Goal: Task Accomplishment & Management: Manage account settings

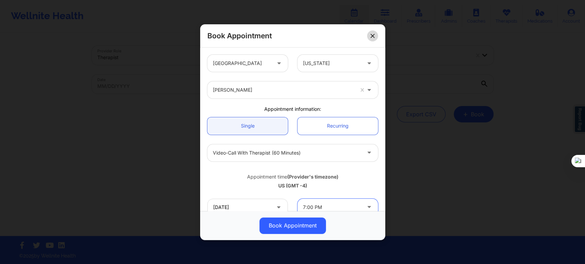
click at [368, 38] on button at bounding box center [372, 35] width 11 height 11
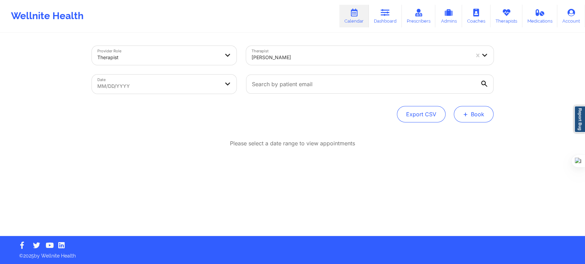
click at [465, 116] on span "+" at bounding box center [465, 114] width 5 height 4
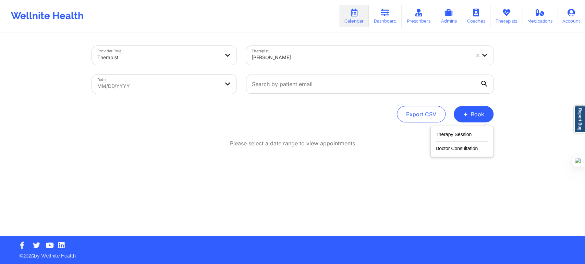
click at [364, 136] on div "Provider Role Therapist Therapist [PERSON_NAME] Date MM/DD/YYYY Export CSV + Bo…" at bounding box center [292, 135] width 411 height 203
click at [309, 57] on div at bounding box center [360, 57] width 218 height 8
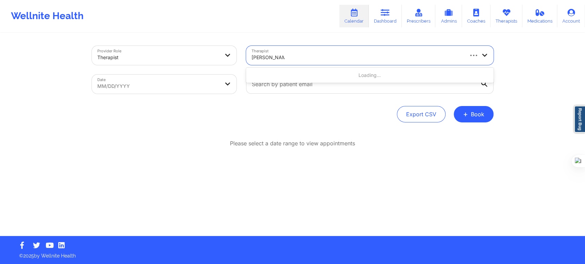
type input "[PERSON_NAME]"
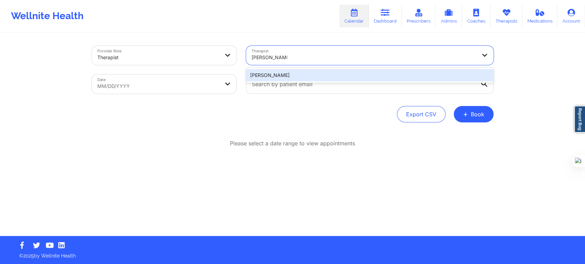
click at [274, 71] on div "[PERSON_NAME]" at bounding box center [369, 75] width 247 height 12
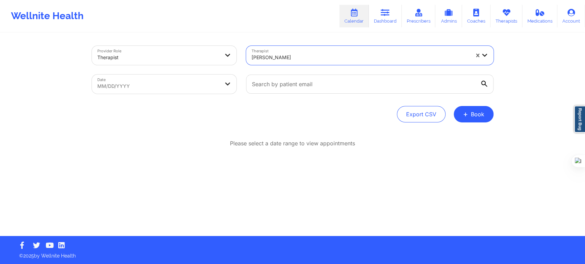
click at [213, 87] on body "Wellnite Health Calendar Dashboard Prescribers Admins Coaches Therapists Medica…" at bounding box center [292, 132] width 585 height 264
select select "2025-8"
select select "2025-9"
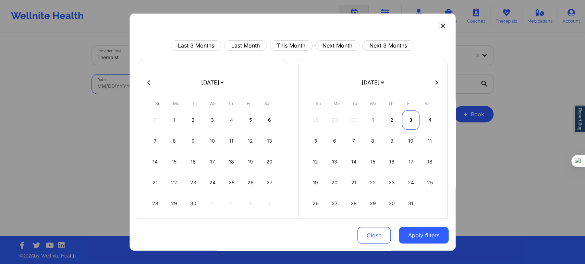
click at [408, 121] on div "3" at bounding box center [410, 120] width 17 height 19
select select "2025-9"
select select "2025-10"
select select "2025-9"
select select "2025-10"
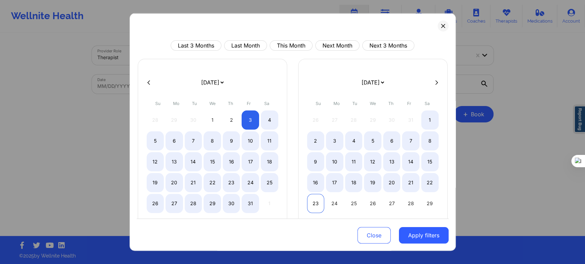
select select "2025-9"
select select "2025-10"
select select "2025-9"
select select "2025-10"
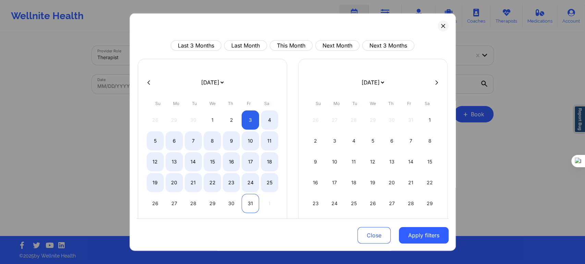
select select "2025-9"
select select "2025-10"
click at [250, 202] on div "31" at bounding box center [249, 203] width 17 height 19
select select "2025-9"
select select "2025-10"
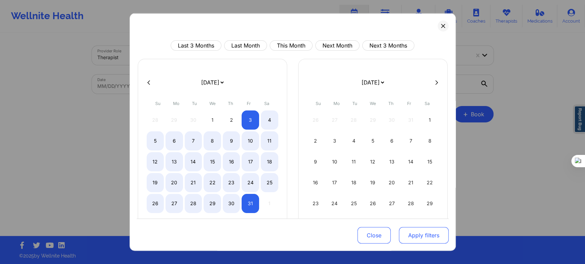
click at [414, 238] on button "Apply filters" at bounding box center [424, 235] width 50 height 16
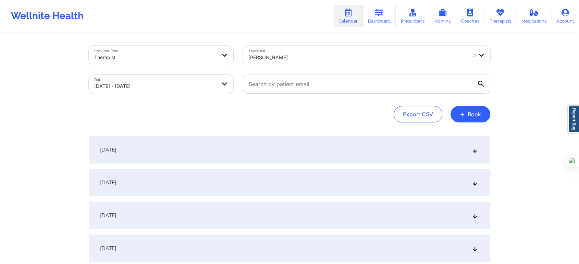
click at [212, 158] on div "October 3, 2025" at bounding box center [289, 149] width 401 height 27
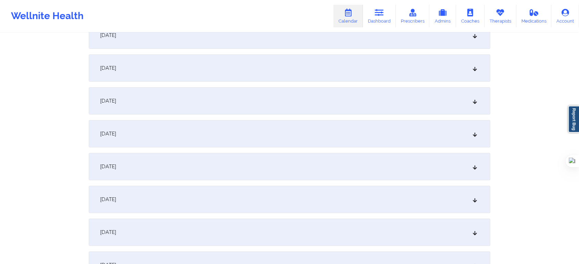
scroll to position [228, 0]
click at [151, 155] on div "October 9, 2025" at bounding box center [289, 166] width 401 height 27
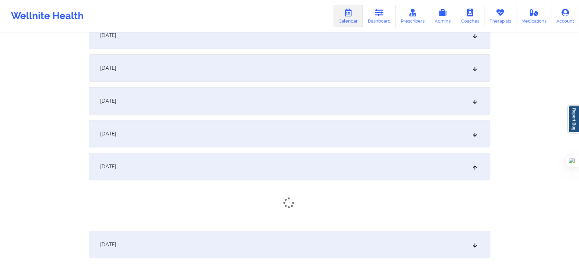
click at [153, 133] on div "October 8, 2025" at bounding box center [289, 133] width 401 height 27
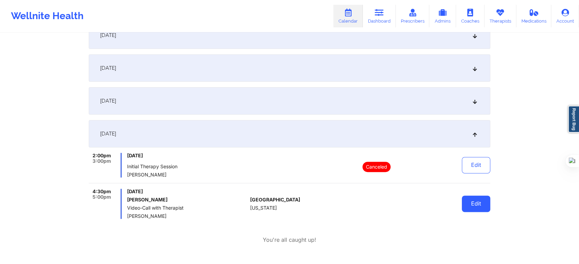
click at [470, 203] on button "Edit" at bounding box center [476, 204] width 28 height 16
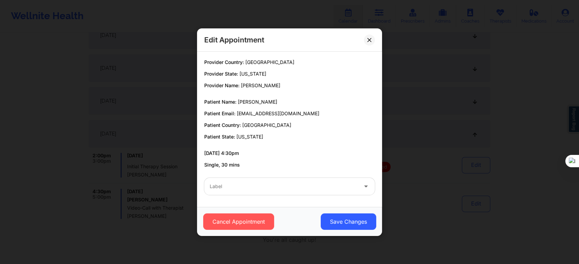
click at [261, 186] on div at bounding box center [284, 187] width 148 height 8
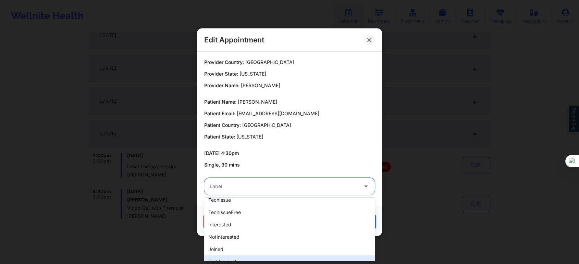
scroll to position [210, 0]
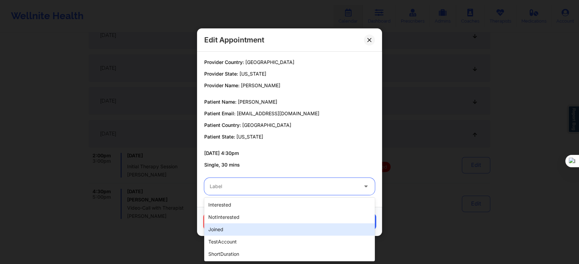
type input "r"
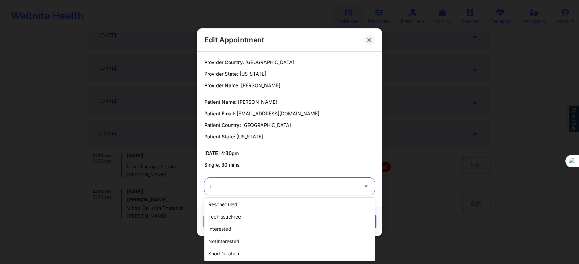
scroll to position [111, 0]
click at [229, 205] on div "rescheduled" at bounding box center [289, 205] width 171 height 12
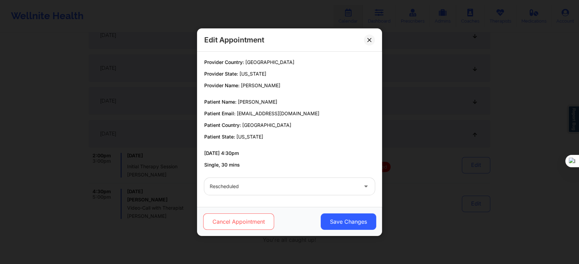
click at [261, 224] on button "Cancel Appointment" at bounding box center [238, 222] width 71 height 16
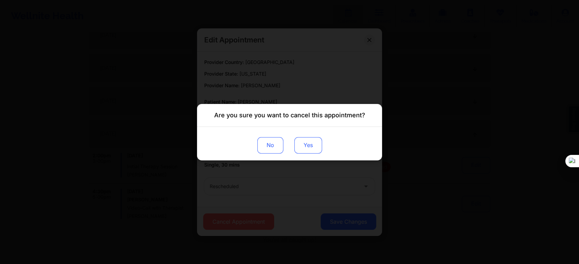
click at [312, 146] on button "Yes" at bounding box center [308, 145] width 28 height 16
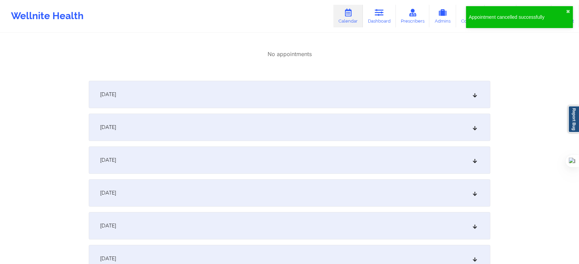
scroll to position [533, 0]
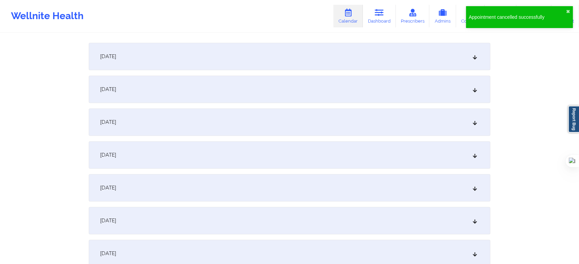
click at [155, 224] on div "October 15, 2025" at bounding box center [289, 220] width 401 height 27
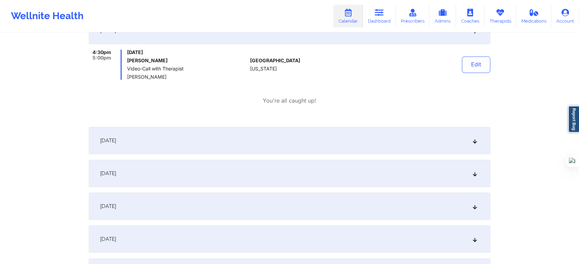
scroll to position [685, 0]
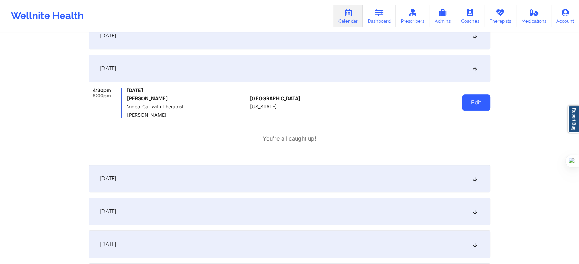
click at [483, 107] on button "Edit" at bounding box center [476, 103] width 28 height 16
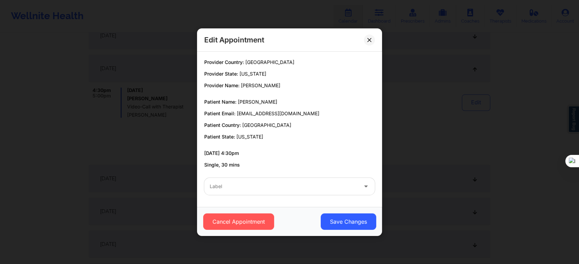
click at [249, 186] on div at bounding box center [284, 187] width 148 height 8
type input "e"
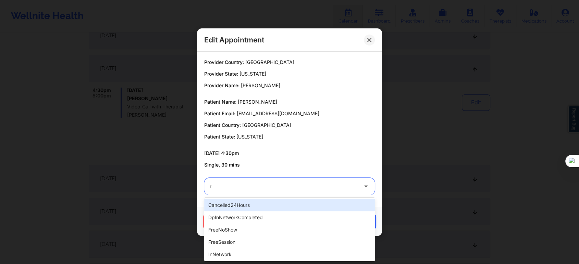
type input "re"
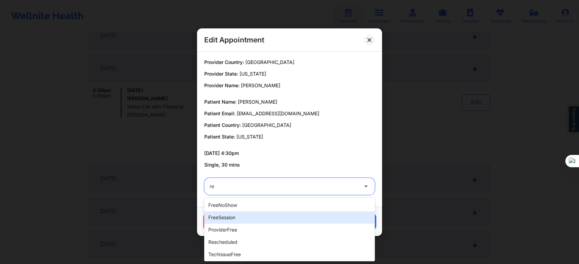
scroll to position [25, 0]
click at [229, 218] on div "rescheduled" at bounding box center [289, 217] width 171 height 12
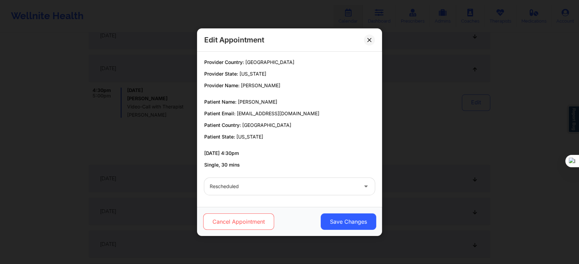
click at [254, 222] on button "Cancel Appointment" at bounding box center [238, 222] width 71 height 16
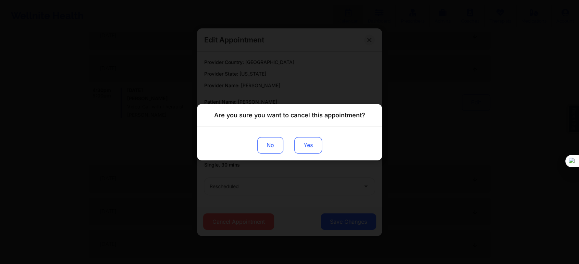
click at [308, 145] on button "Yes" at bounding box center [308, 145] width 28 height 16
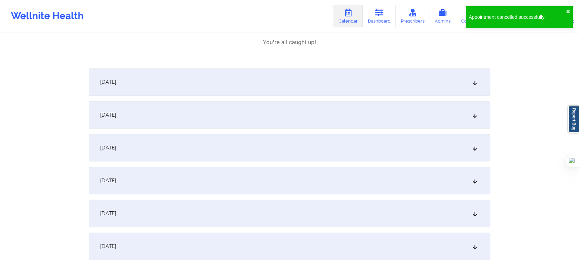
scroll to position [799, 0]
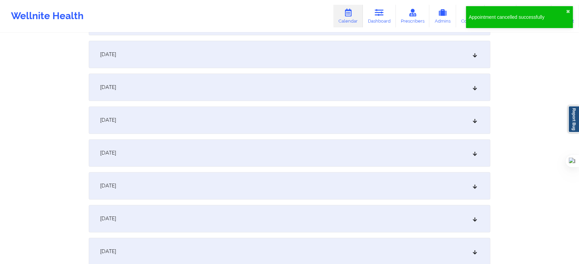
click at [173, 188] on div "October 22, 2025" at bounding box center [289, 185] width 401 height 27
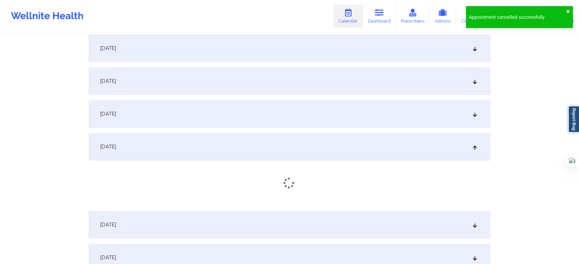
scroll to position [989, 0]
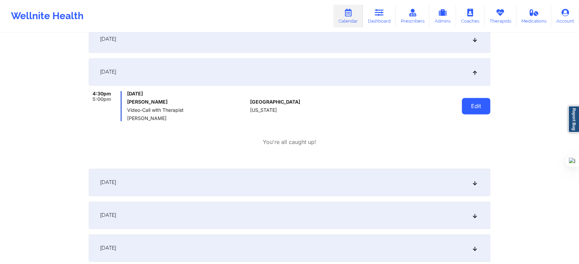
click at [483, 104] on button "Edit" at bounding box center [476, 106] width 28 height 16
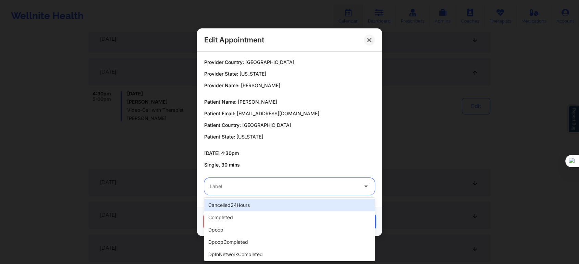
click at [276, 182] on div "Label" at bounding box center [281, 186] width 154 height 17
type input "r"
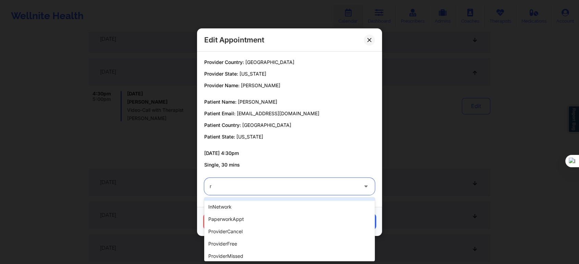
scroll to position [76, 0]
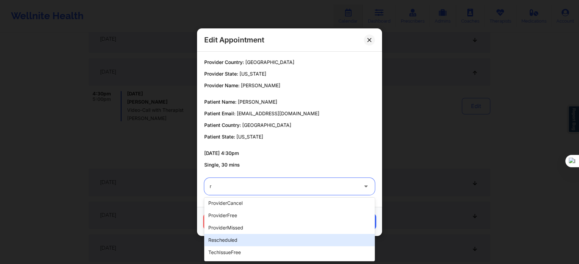
click at [237, 240] on div "rescheduled" at bounding box center [289, 240] width 171 height 12
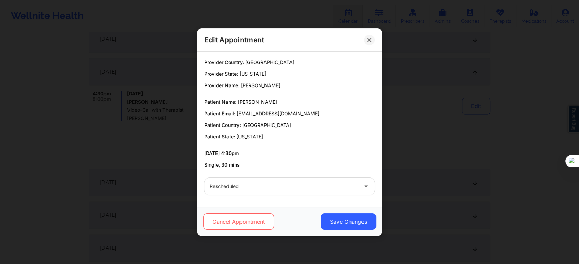
click at [249, 217] on button "Cancel Appointment" at bounding box center [238, 222] width 71 height 16
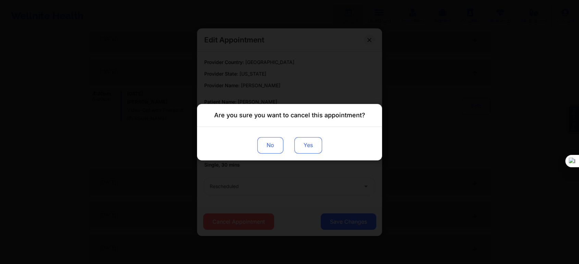
click at [316, 144] on button "Yes" at bounding box center [308, 145] width 28 height 16
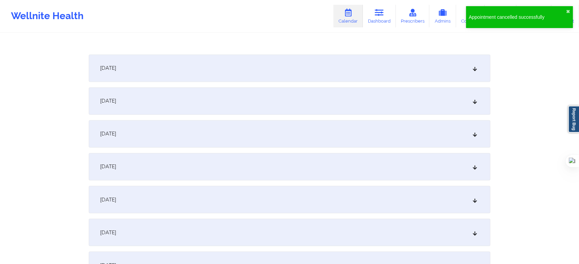
scroll to position [1179, 0]
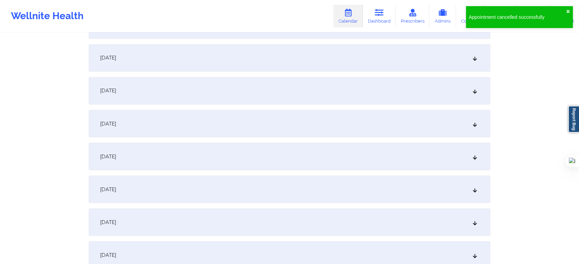
click at [156, 196] on div "October 29, 2025" at bounding box center [289, 189] width 401 height 27
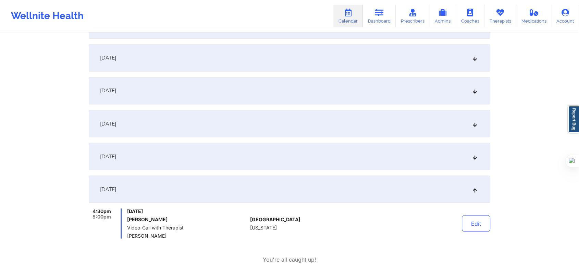
scroll to position [1256, 0]
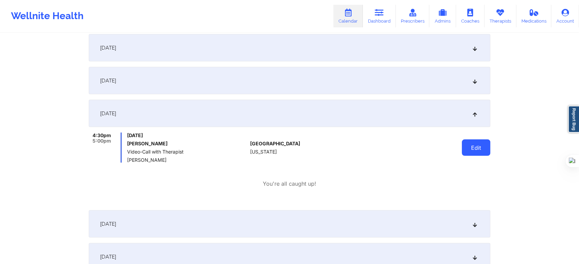
click at [468, 144] on button "Edit" at bounding box center [476, 147] width 28 height 16
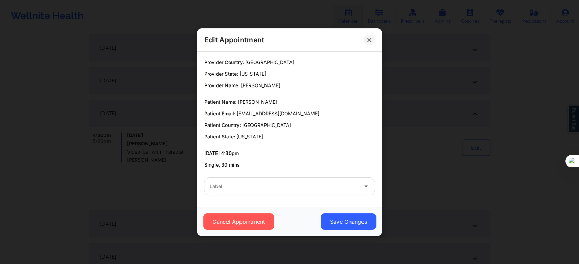
click at [254, 183] on div at bounding box center [284, 187] width 148 height 8
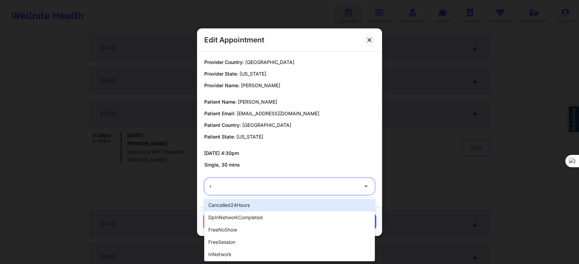
type input "re"
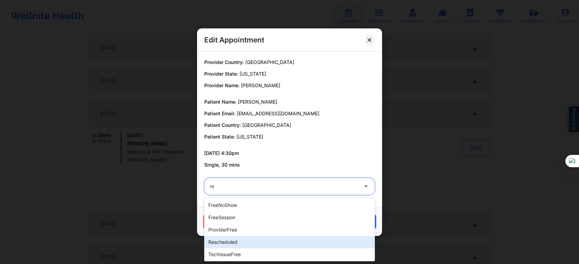
click at [226, 240] on div "rescheduled" at bounding box center [289, 242] width 171 height 12
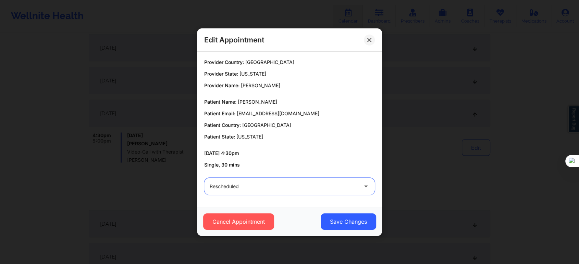
click at [211, 211] on div "Cancel Appointment Save Changes" at bounding box center [289, 221] width 185 height 29
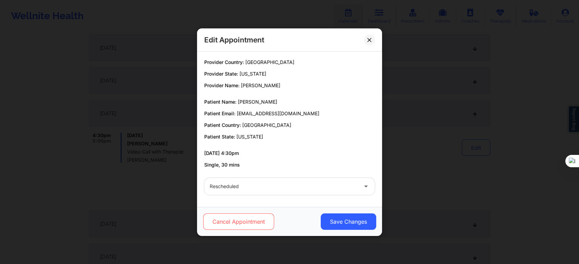
click at [217, 217] on button "Cancel Appointment" at bounding box center [238, 222] width 71 height 16
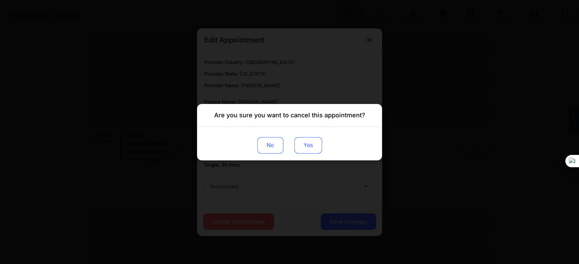
click at [308, 146] on button "Yes" at bounding box center [308, 145] width 28 height 16
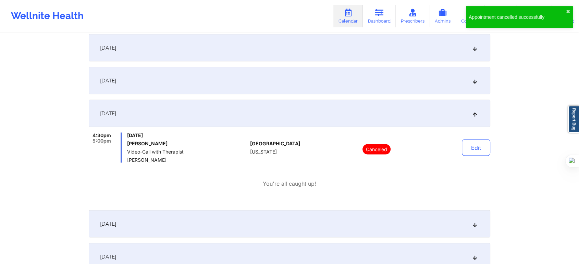
click at [135, 194] on div "October 29, 2025 4:30pm 5:00pm Wednesday, October 29, 2025 Cheryl Watkins Video…" at bounding box center [289, 152] width 401 height 105
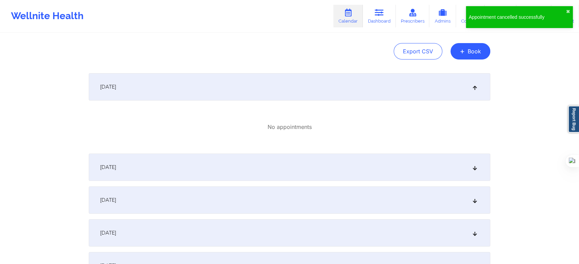
scroll to position [0, 0]
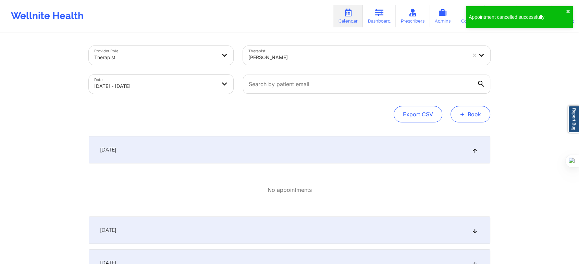
click at [467, 110] on button "+ Book" at bounding box center [470, 114] width 40 height 16
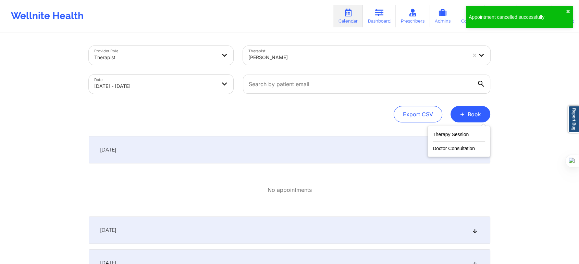
click at [454, 128] on div "Therapy Session Doctor Consultation" at bounding box center [458, 141] width 63 height 31
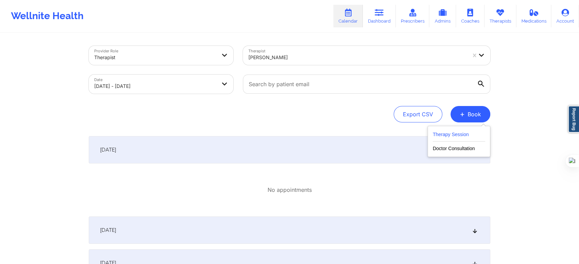
click at [452, 130] on button "Therapy Session" at bounding box center [459, 135] width 52 height 11
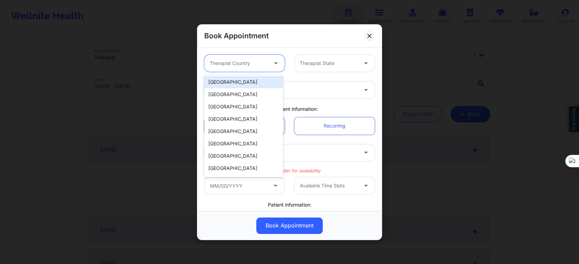
click at [246, 57] on div "Therapist Country" at bounding box center [236, 63] width 64 height 17
click at [236, 78] on div "[GEOGRAPHIC_DATA]" at bounding box center [243, 82] width 79 height 12
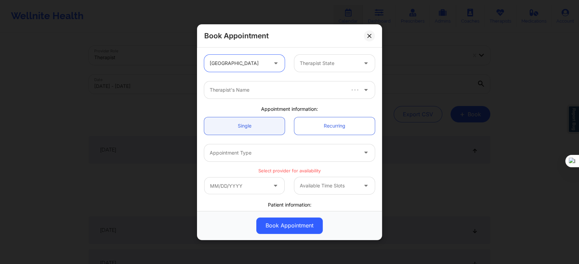
click at [300, 62] on div at bounding box center [329, 63] width 58 height 8
type input "tex"
click at [318, 82] on div "[US_STATE]" at bounding box center [331, 82] width 79 height 12
click at [290, 88] on div at bounding box center [284, 90] width 148 height 8
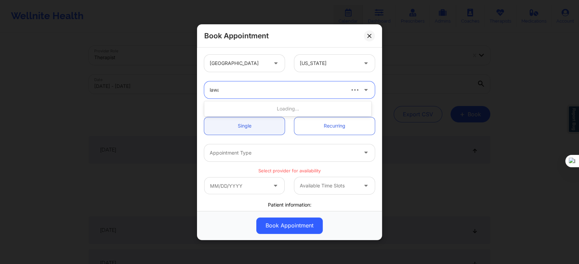
type input "[PERSON_NAME]"
click at [271, 110] on div "[PERSON_NAME]" at bounding box center [287, 109] width 167 height 12
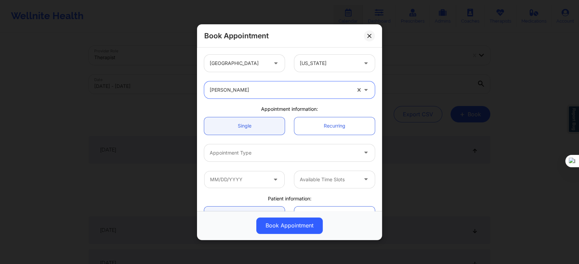
click at [236, 153] on div at bounding box center [284, 153] width 148 height 8
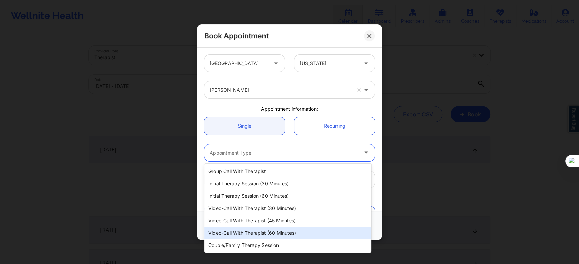
click at [279, 233] on div "Video-Call with Therapist (60 minutes)" at bounding box center [287, 233] width 167 height 12
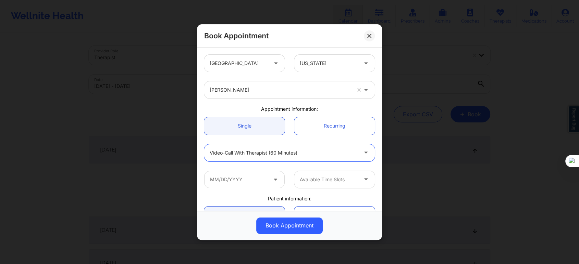
click at [307, 160] on div "Video-Call with Therapist (60 minutes)" at bounding box center [284, 152] width 148 height 17
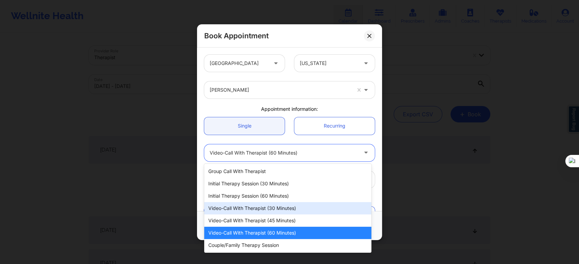
click at [284, 208] on div "Video-Call with Therapist (30 minutes)" at bounding box center [287, 208] width 167 height 12
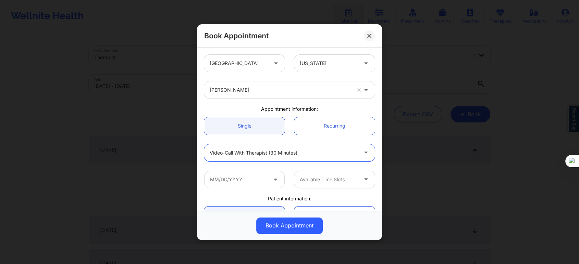
scroll to position [38, 0]
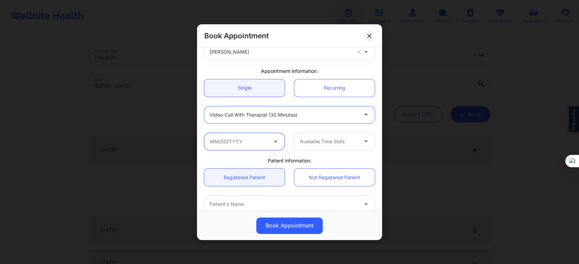
click at [247, 143] on input "text" at bounding box center [244, 141] width 80 height 17
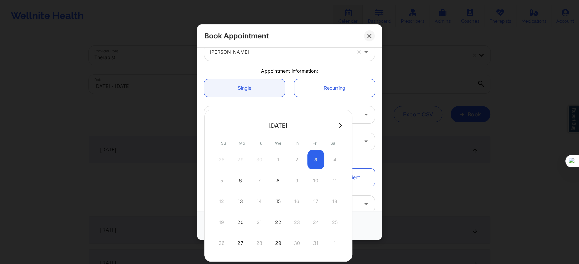
click at [313, 158] on div "28 29 30 1 2 3 4" at bounding box center [278, 159] width 130 height 19
click at [261, 161] on div "28 29 30 1 2 3 4" at bounding box center [278, 159] width 130 height 19
click at [309, 134] on div "October 2025 Su Mo Tu We Th Fr Sa 28 29 30 1 2 3 4 5 6 7 8 9 10 11 12 13 14 15 …" at bounding box center [278, 186] width 148 height 152
click at [315, 166] on div "28 29 30 1 2 3 4" at bounding box center [278, 159] width 130 height 19
click at [281, 183] on div "8" at bounding box center [278, 180] width 17 height 19
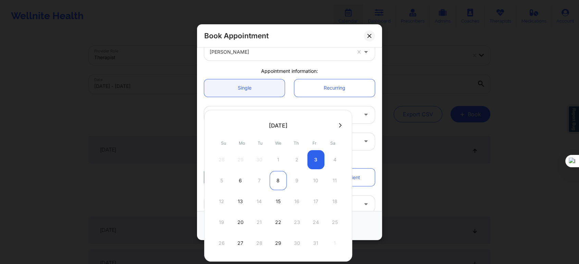
type input "10/08/2025"
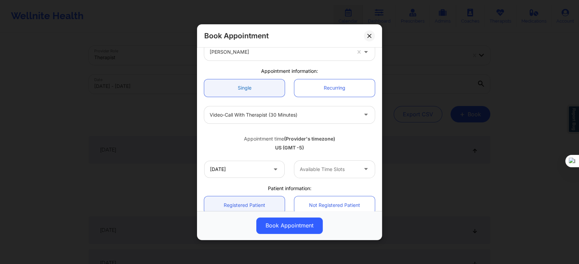
click at [251, 93] on link "Single" at bounding box center [244, 87] width 80 height 17
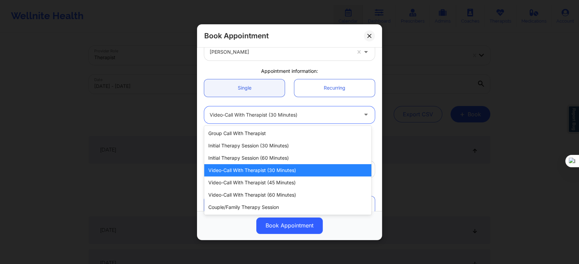
click at [276, 113] on div at bounding box center [284, 115] width 148 height 8
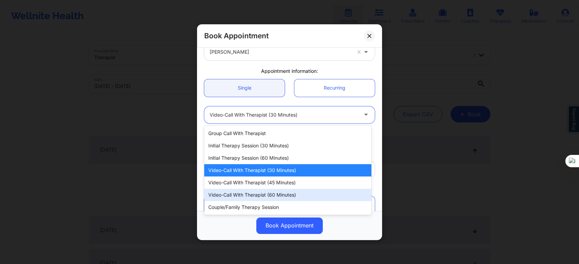
click at [278, 191] on div "Video-Call with Therapist (60 minutes)" at bounding box center [287, 195] width 167 height 12
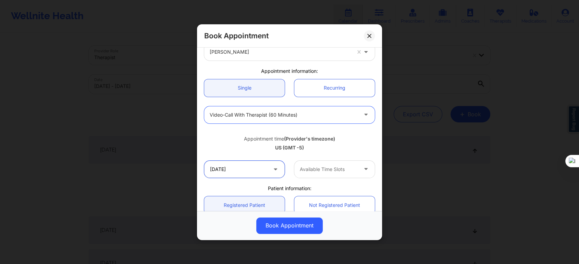
click at [257, 172] on input "10/08/2025" at bounding box center [244, 169] width 80 height 17
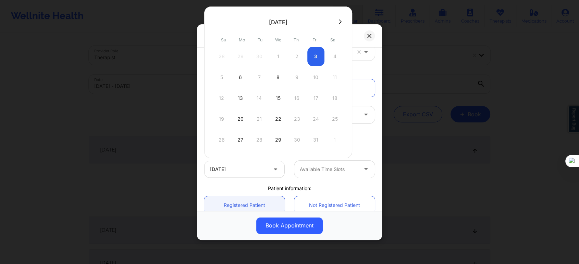
click at [333, 31] on div "October 2025 Su Mo Tu We Th Fr Sa 28 29 30 1 2 3 4 5 6 7 8 9 10 11 12 13 14 15 …" at bounding box center [278, 83] width 148 height 152
click at [337, 24] on button at bounding box center [340, 22] width 7 height 6
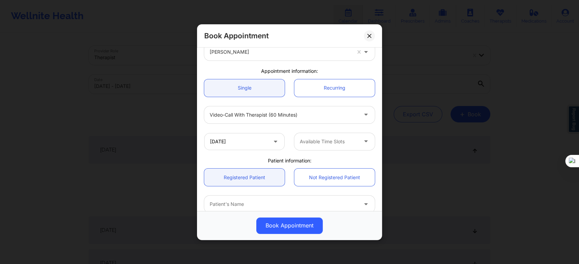
click at [355, 33] on div "Book Appointment" at bounding box center [289, 35] width 185 height 23
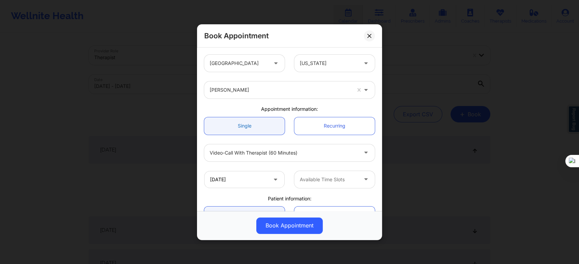
scroll to position [76, 0]
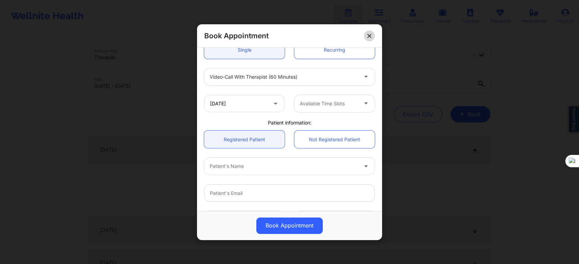
click at [368, 38] on icon at bounding box center [369, 36] width 4 height 4
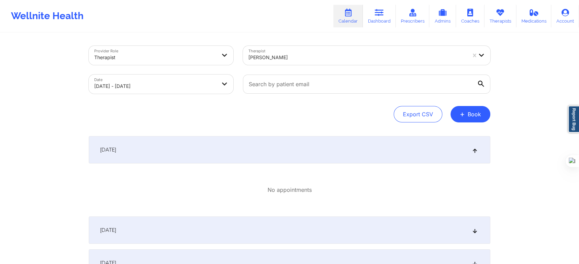
click at [346, 15] on icon at bounding box center [348, 13] width 9 height 8
select select "2025-9"
select select "2025-10"
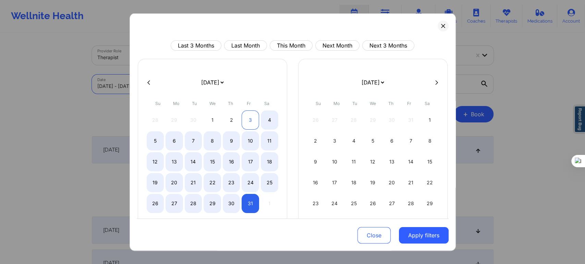
click at [245, 119] on div "3" at bounding box center [249, 120] width 17 height 19
select select "2025-9"
select select "2025-10"
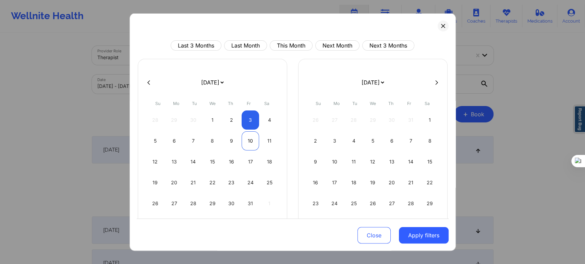
select select "2025-9"
select select "2025-10"
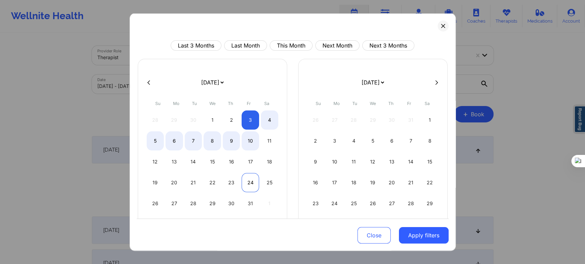
select select "2025-9"
select select "2025-10"
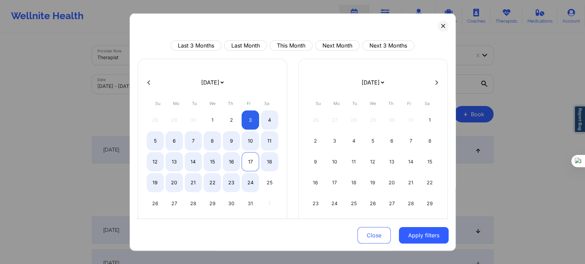
select select "2025-9"
select select "2025-10"
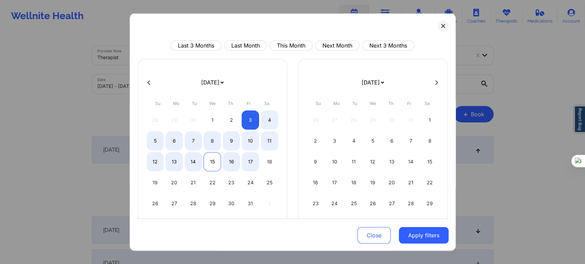
select select "2025-9"
select select "2025-10"
select select "2025-9"
select select "2025-10"
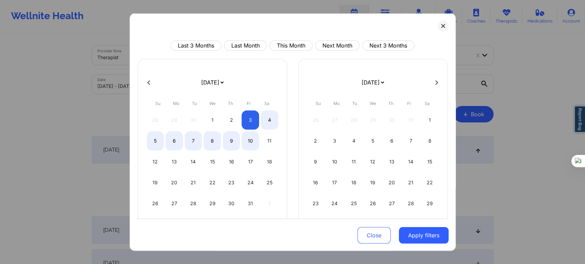
select select "2025-9"
select select "2025-10"
select select "2025-9"
select select "2025-10"
select select "2025-9"
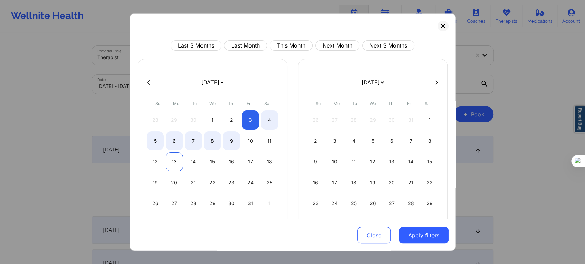
select select "2025-10"
click at [167, 161] on div "13" at bounding box center [173, 161] width 17 height 19
select select "2025-9"
select select "2025-10"
click at [186, 158] on div "14" at bounding box center [193, 161] width 17 height 19
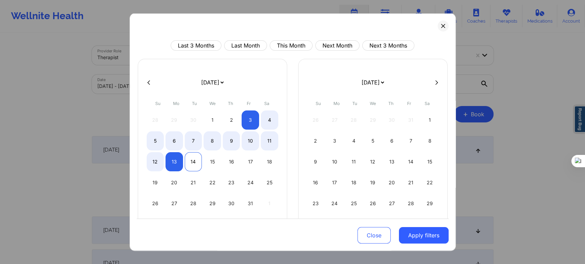
select select "2025-9"
select select "2025-10"
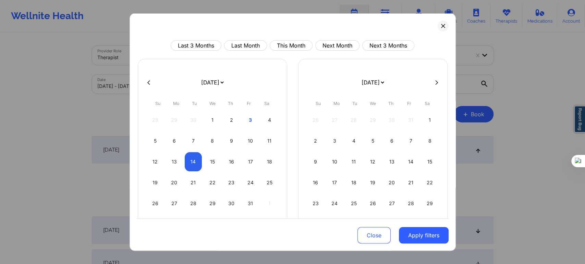
select select "2025-9"
select select "2025-10"
click at [179, 161] on div "13" at bounding box center [173, 161] width 17 height 19
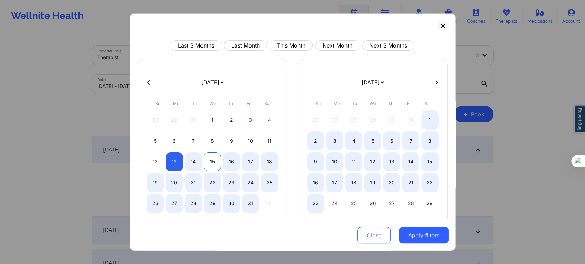
select select "2025-9"
select select "2025-10"
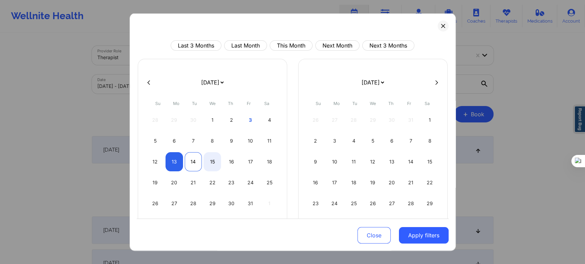
select select "2025-9"
select select "2025-10"
click at [194, 165] on div "14" at bounding box center [193, 161] width 17 height 19
select select "2025-9"
select select "2025-10"
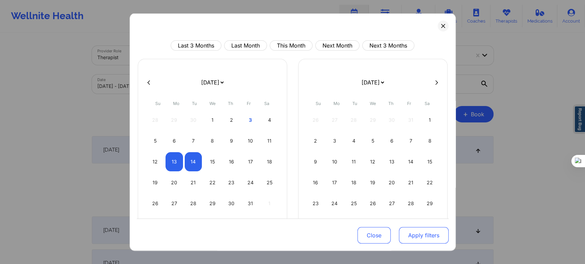
click at [414, 231] on button "Apply filters" at bounding box center [424, 235] width 50 height 16
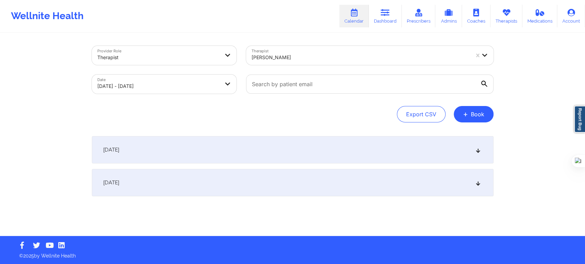
click at [220, 147] on div "October 13, 2025" at bounding box center [292, 149] width 401 height 27
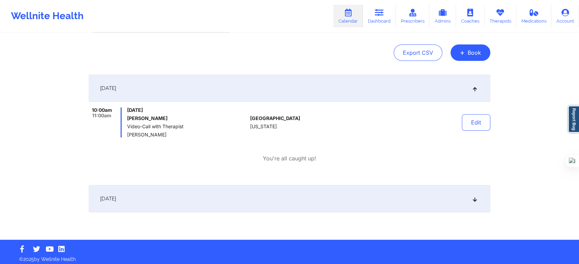
scroll to position [65, 0]
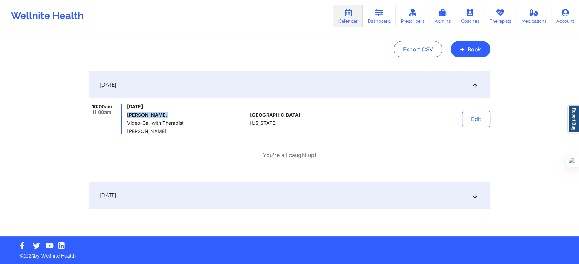
drag, startPoint x: 164, startPoint y: 113, endPoint x: 128, endPoint y: 117, distance: 36.5
click at [128, 117] on div "Monday, October 13, 2025 Nichole mains Video-Call with Therapist Lawanda Martin" at bounding box center [187, 119] width 120 height 30
copy h6 "Nichole mains"
click at [187, 191] on div "October 14, 2025" at bounding box center [289, 195] width 401 height 27
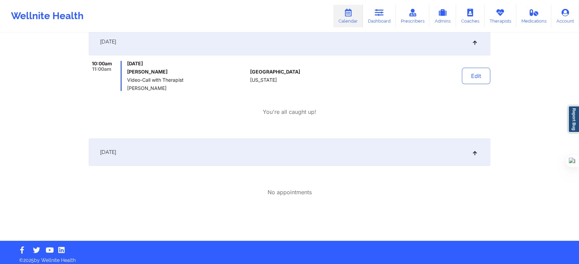
scroll to position [112, 0]
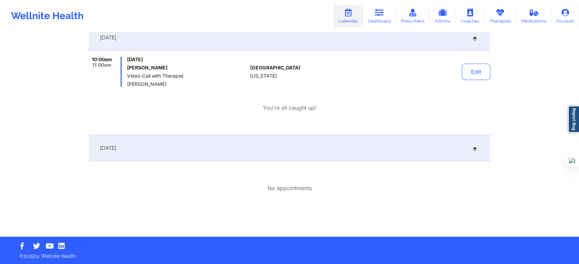
click at [64, 96] on div "Provider Role Therapist Therapist Lawanda Martin Date 10/13/2025 - 10/14/2025 E…" at bounding box center [289, 62] width 579 height 349
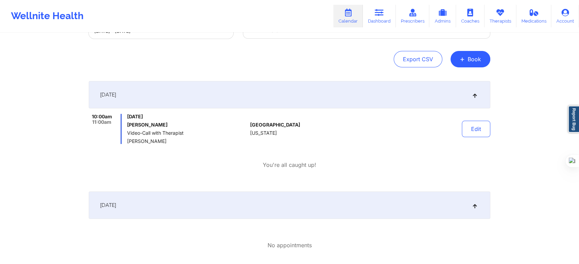
scroll to position [36, 0]
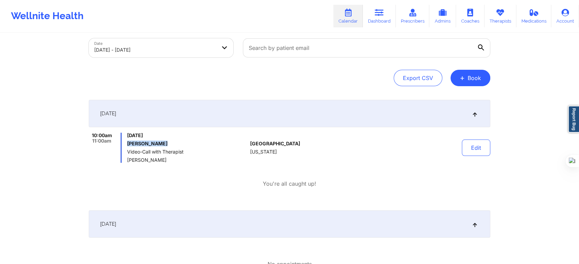
drag, startPoint x: 126, startPoint y: 142, endPoint x: 173, endPoint y: 144, distance: 46.6
click at [173, 144] on div "10:00am 11:00am Monday, October 13, 2025 Nichole mains Video-Call with Therapis…" at bounding box center [168, 148] width 159 height 30
copy h6 "Nichole mains"
click at [82, 150] on div "Provider Role Therapist Therapist Lawanda Martin Date 10/13/2025 - 10/14/2025 E…" at bounding box center [289, 138] width 579 height 349
click at [483, 152] on button "Edit" at bounding box center [476, 148] width 28 height 16
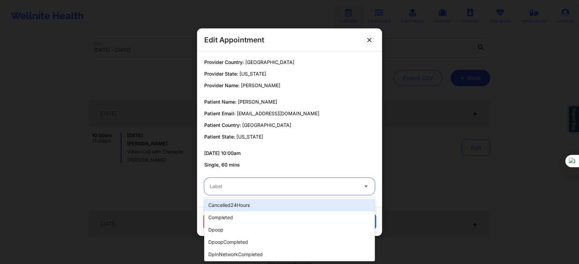
click at [266, 192] on div "Label" at bounding box center [281, 186] width 154 height 17
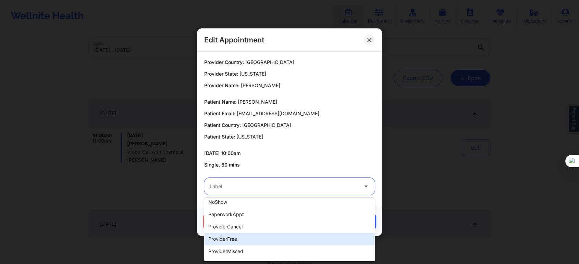
scroll to position [152, 0]
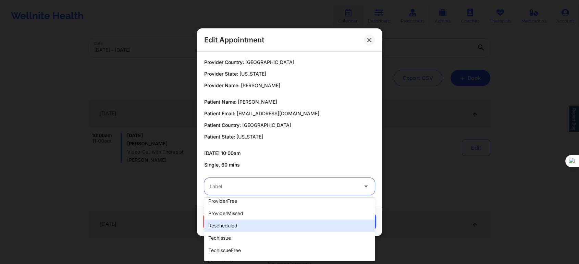
click at [233, 229] on div "rescheduled" at bounding box center [289, 226] width 171 height 12
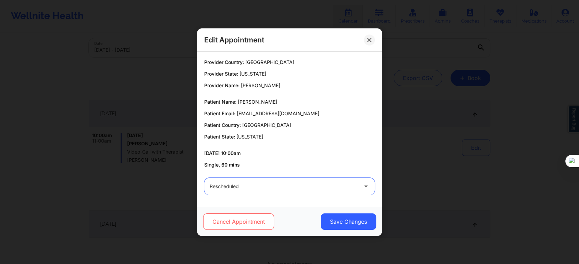
click at [234, 223] on button "Cancel Appointment" at bounding box center [238, 222] width 71 height 16
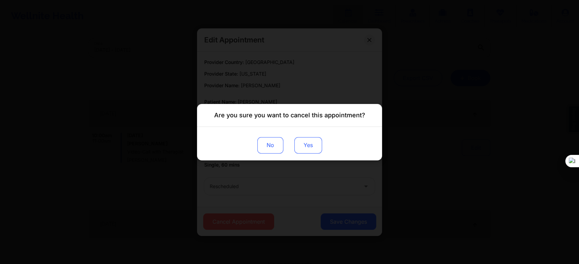
click at [312, 140] on button "Yes" at bounding box center [308, 145] width 28 height 16
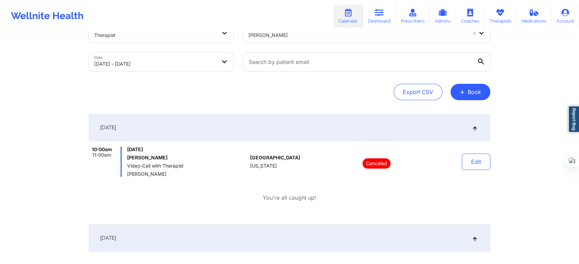
scroll to position [0, 0]
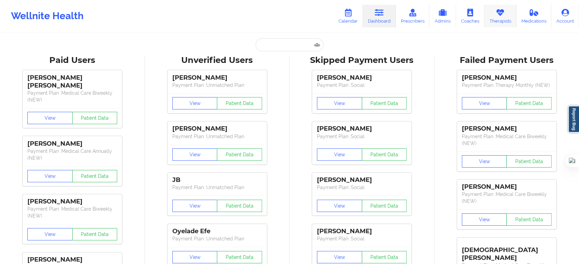
click at [493, 14] on link "Therapists" at bounding box center [500, 16] width 32 height 23
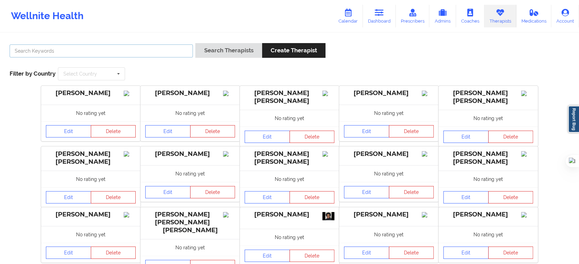
click at [177, 45] on input "text" at bounding box center [101, 51] width 183 height 13
type input "[PERSON_NAME]"
click at [195, 43] on button "Search Therapists" at bounding box center [228, 50] width 66 height 15
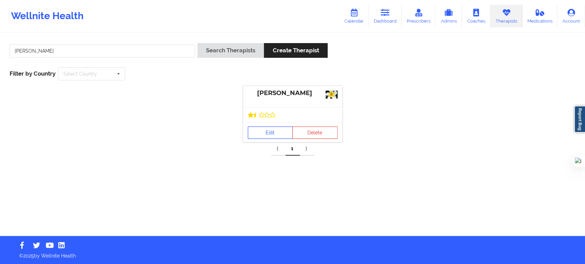
click at [264, 131] on link "Edit" at bounding box center [270, 133] width 45 height 12
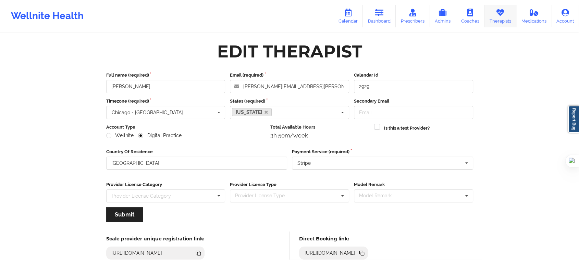
click at [499, 13] on icon at bounding box center [500, 13] width 9 height 8
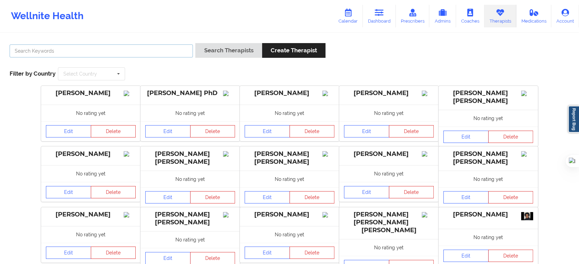
drag, startPoint x: 178, startPoint y: 51, endPoint x: 251, endPoint y: 101, distance: 89.4
click at [178, 51] on input "text" at bounding box center [101, 51] width 183 height 13
type input "virginia"
click at [240, 56] on button "Search Therapists" at bounding box center [228, 50] width 66 height 15
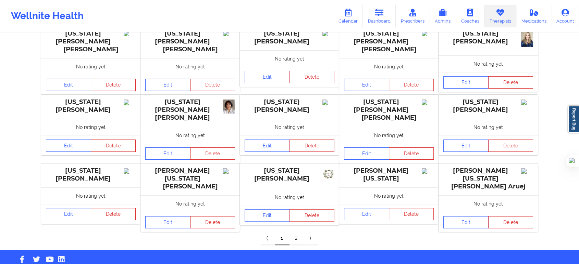
scroll to position [121, 0]
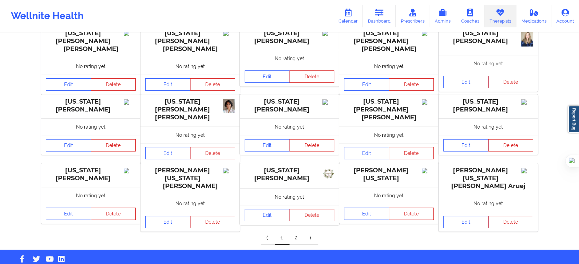
click at [296, 232] on link "2" at bounding box center [296, 239] width 14 height 14
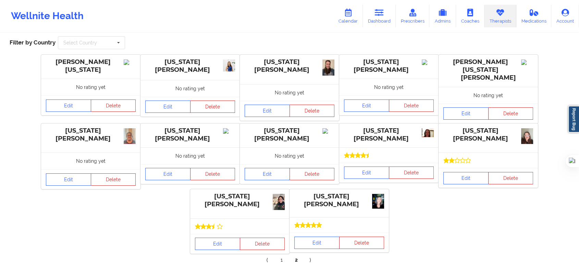
scroll to position [64, 0]
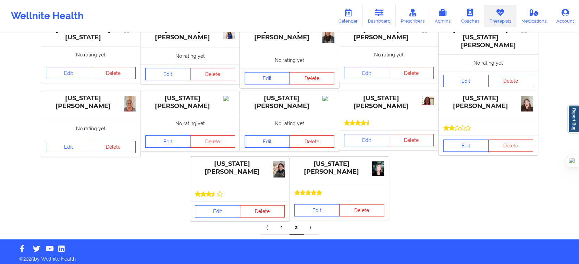
click at [219, 217] on div "Edit Delete" at bounding box center [239, 212] width 99 height 20
click at [222, 209] on link "Edit" at bounding box center [217, 211] width 45 height 12
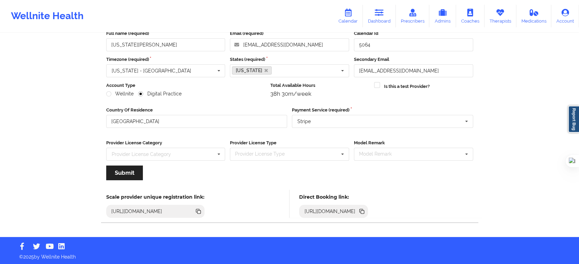
scroll to position [42, 0]
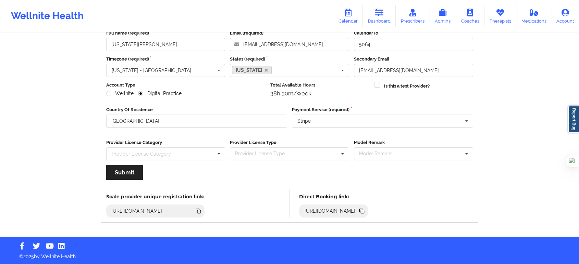
click at [363, 210] on icon at bounding box center [360, 210] width 3 height 3
click at [485, 14] on link "Therapists" at bounding box center [500, 16] width 32 height 23
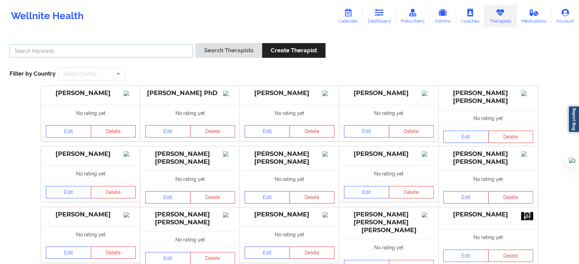
click at [141, 52] on input "text" at bounding box center [101, 51] width 183 height 13
type input "n"
type input "a"
click at [195, 43] on button "Search Therapists" at bounding box center [228, 50] width 66 height 15
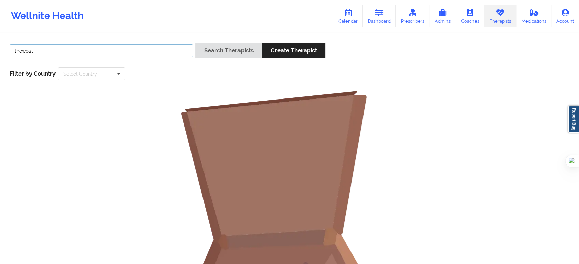
drag, startPoint x: 137, startPoint y: 54, endPoint x: 0, endPoint y: 60, distance: 137.1
click at [0, 60] on div "theweat Search Therapists Create Therapist Filter by Country Select Country Aus…" at bounding box center [289, 212] width 579 height 356
type input "Nicole Thweatt"
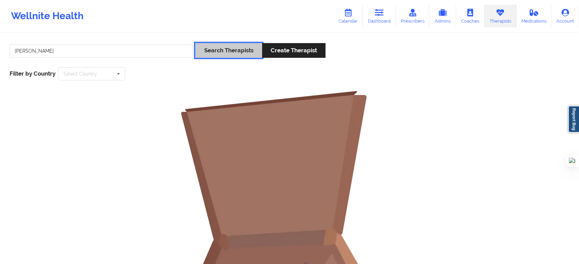
click at [214, 54] on button "Search Therapists" at bounding box center [228, 50] width 66 height 15
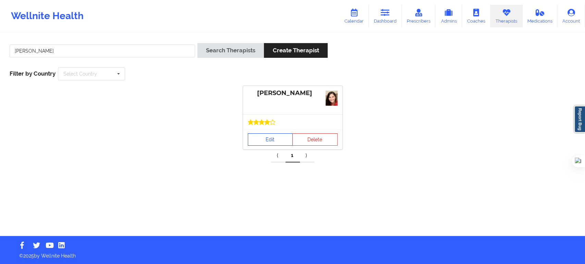
click at [276, 140] on link "Edit" at bounding box center [270, 140] width 45 height 12
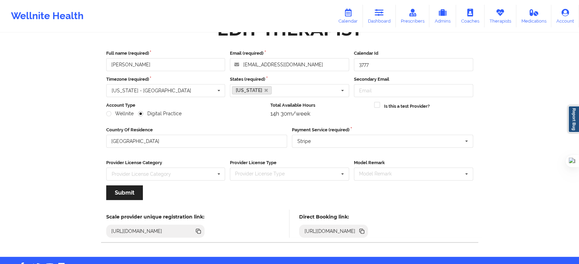
scroll to position [42, 0]
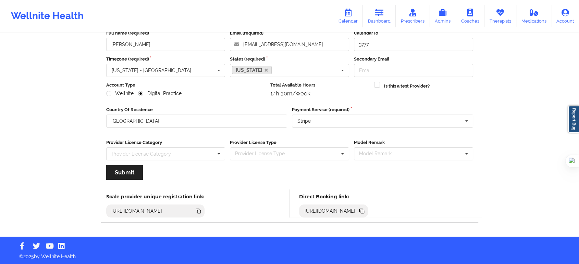
click at [363, 212] on icon at bounding box center [360, 210] width 3 height 3
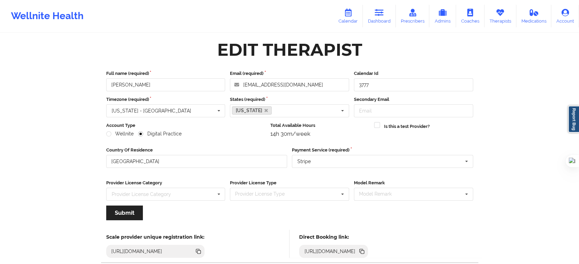
scroll to position [0, 0]
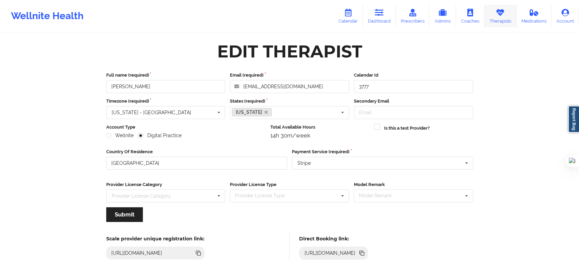
click at [498, 16] on icon at bounding box center [500, 13] width 9 height 8
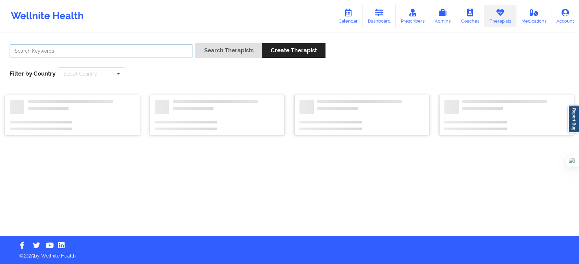
click at [180, 48] on input "text" at bounding box center [101, 51] width 183 height 13
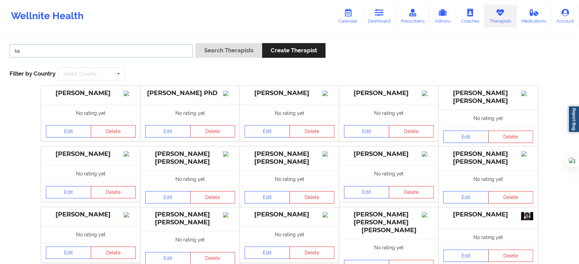
type input "k"
type input "cronin"
click at [195, 43] on button "Search Therapists" at bounding box center [228, 50] width 66 height 15
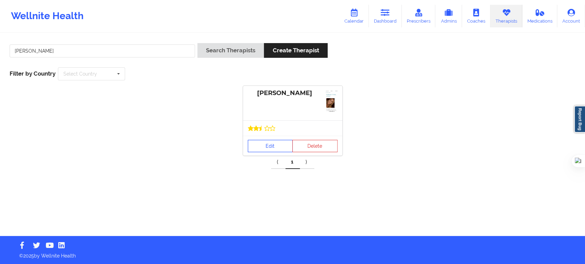
click at [265, 143] on link "Edit" at bounding box center [270, 146] width 45 height 12
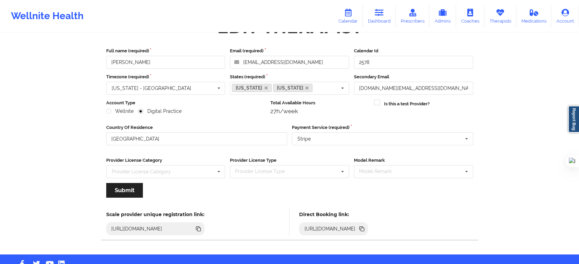
scroll to position [42, 0]
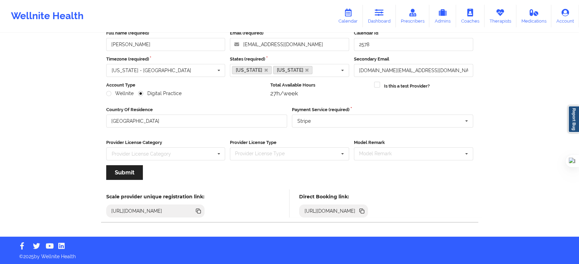
click at [364, 210] on icon at bounding box center [362, 211] width 3 height 3
click at [500, 16] on icon at bounding box center [500, 13] width 9 height 8
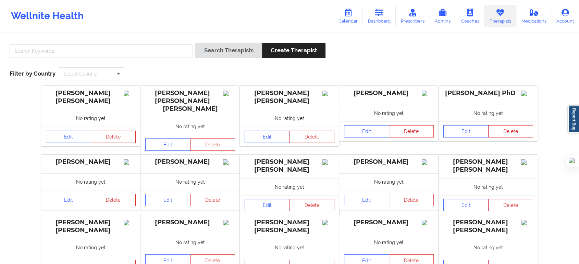
click at [144, 59] on div at bounding box center [101, 53] width 188 height 20
click at [145, 54] on input "text" at bounding box center [101, 51] width 183 height 13
click at [195, 43] on button "Search Therapists" at bounding box center [228, 50] width 66 height 15
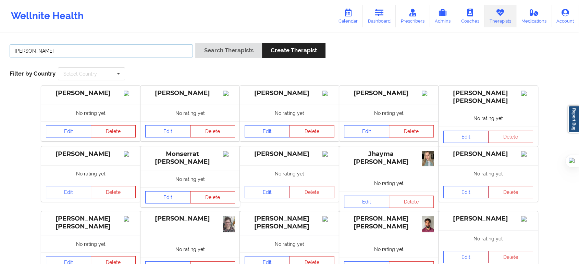
type input "alicia jones"
click at [195, 43] on button "Search Therapists" at bounding box center [228, 50] width 66 height 15
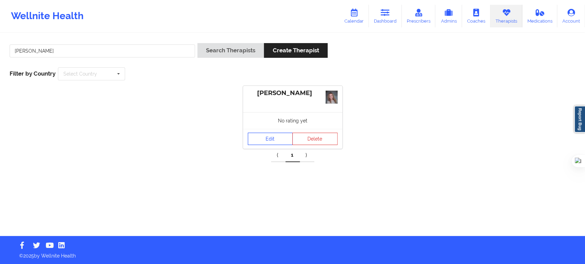
click at [276, 142] on link "Edit" at bounding box center [270, 139] width 45 height 12
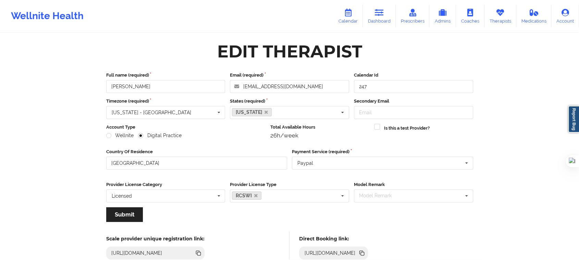
click at [364, 253] on icon at bounding box center [362, 253] width 3 height 3
click at [346, 20] on link "Calendar" at bounding box center [347, 16] width 29 height 23
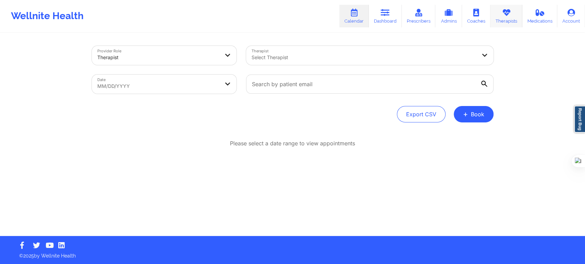
click at [513, 16] on link "Therapists" at bounding box center [506, 16] width 32 height 23
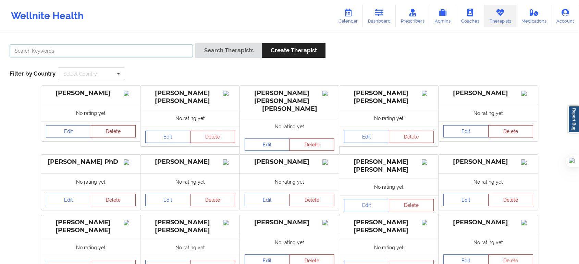
click at [143, 52] on input "text" at bounding box center [101, 51] width 183 height 13
type input "[PERSON_NAME]"
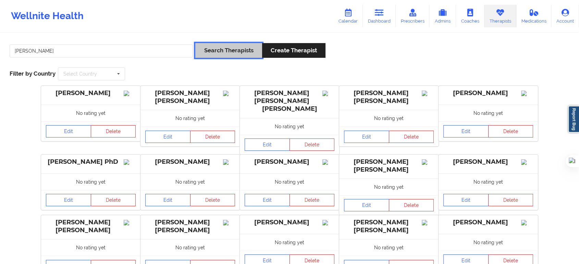
click at [200, 53] on button "Search Therapists" at bounding box center [228, 50] width 66 height 15
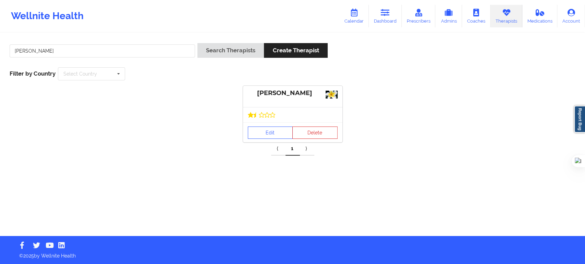
click at [266, 142] on div "Lawanda Martin Edit Delete ⟨ 1 ⟩" at bounding box center [292, 121] width 575 height 70
click at [268, 136] on link "Edit" at bounding box center [270, 133] width 45 height 12
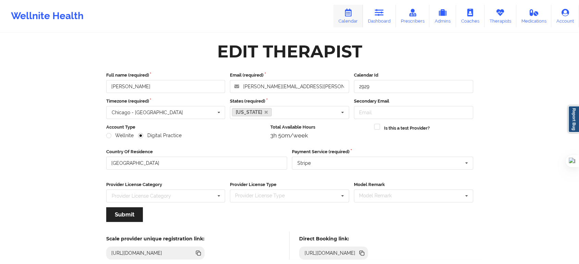
click at [350, 23] on link "Calendar" at bounding box center [347, 16] width 29 height 23
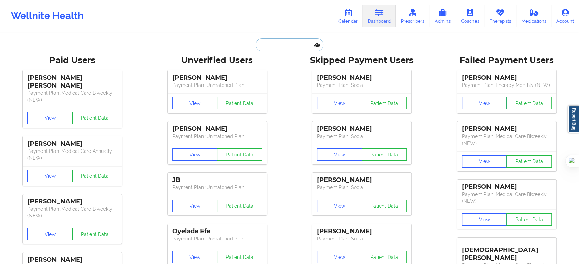
click at [288, 51] on input "text" at bounding box center [289, 44] width 68 height 13
paste input "NEVAEH DESIR"
type input "NEVAEH DESIR"
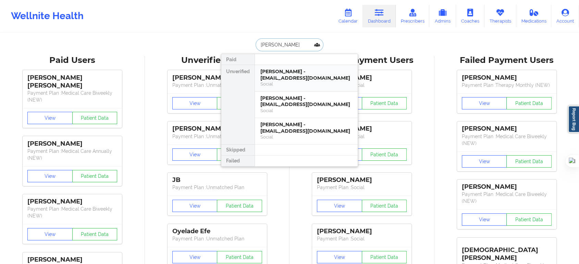
click at [304, 77] on div "Nevaeh Desir - vaehdesir@gmail.com" at bounding box center [306, 74] width 92 height 13
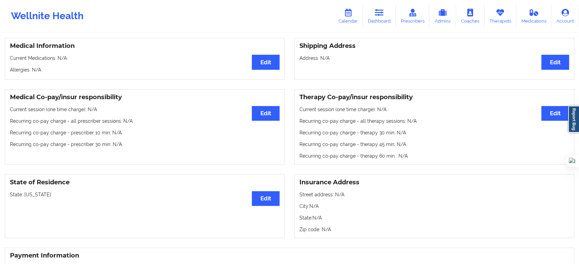
scroll to position [38, 0]
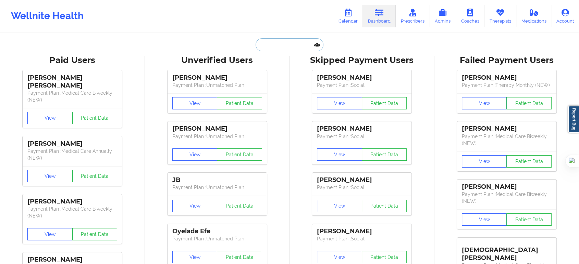
click at [283, 49] on input "text" at bounding box center [289, 44] width 68 height 13
click at [359, 16] on link "Calendar" at bounding box center [347, 16] width 29 height 23
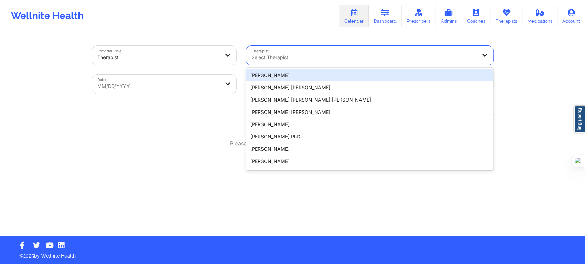
click at [290, 57] on div at bounding box center [363, 57] width 225 height 8
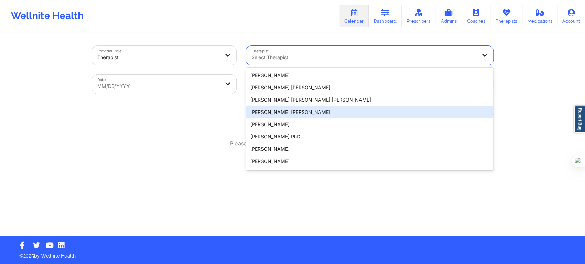
click at [565, 156] on div "Provider Role Therapist Therapist 20 results available. Use Up and Down to choo…" at bounding box center [292, 118] width 585 height 236
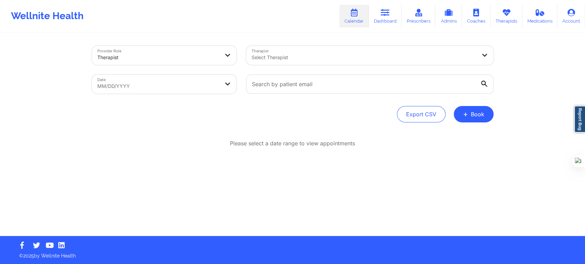
click at [477, 123] on div "Provider Role Therapist Therapist Select Therapist Date MM/DD/YYYY Export CSV +…" at bounding box center [292, 135] width 411 height 203
click at [475, 115] on button "+ Book" at bounding box center [473, 114] width 40 height 16
click at [458, 129] on div "Therapy Session Doctor Consultation" at bounding box center [461, 141] width 63 height 31
click at [457, 132] on button "Therapy Session" at bounding box center [461, 135] width 52 height 11
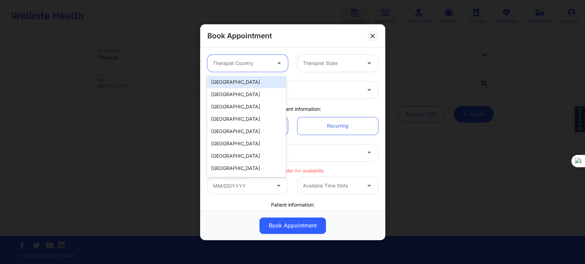
click at [249, 67] on div at bounding box center [242, 63] width 58 height 8
click at [242, 84] on div "[GEOGRAPHIC_DATA]" at bounding box center [246, 82] width 79 height 12
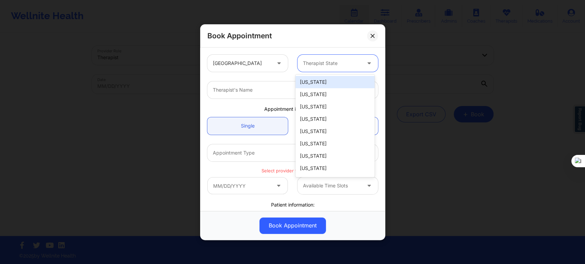
click at [307, 65] on div at bounding box center [332, 63] width 58 height 8
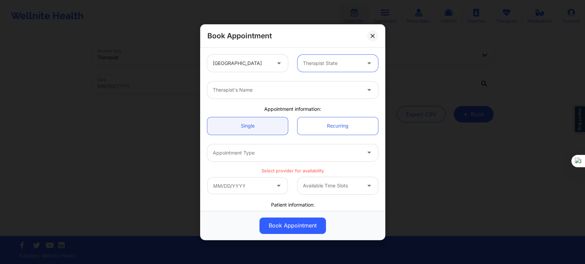
click at [316, 68] on div "Therapist State" at bounding box center [329, 63] width 64 height 17
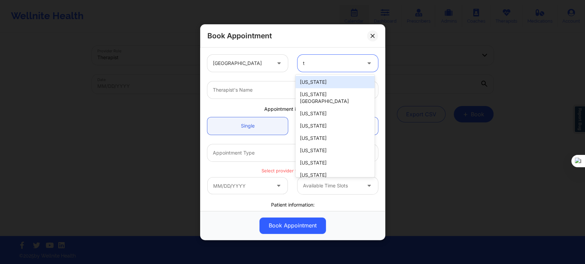
type input "te"
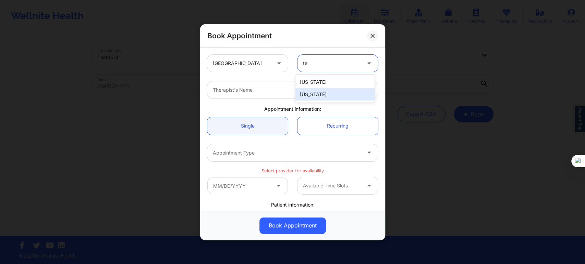
click at [314, 87] on div "[US_STATE]" at bounding box center [334, 82] width 79 height 12
click at [349, 79] on div "Therapist's Name" at bounding box center [292, 90] width 180 height 27
click at [351, 65] on div at bounding box center [332, 63] width 58 height 8
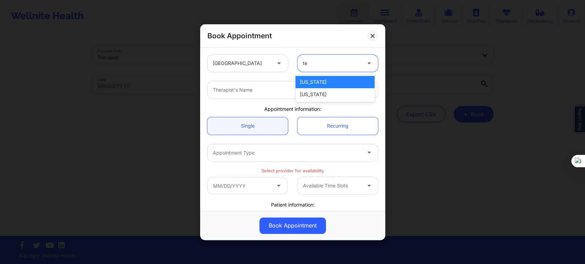
type input "tex"
click at [338, 82] on div "[US_STATE]" at bounding box center [334, 82] width 79 height 12
click at [313, 90] on div at bounding box center [287, 90] width 148 height 8
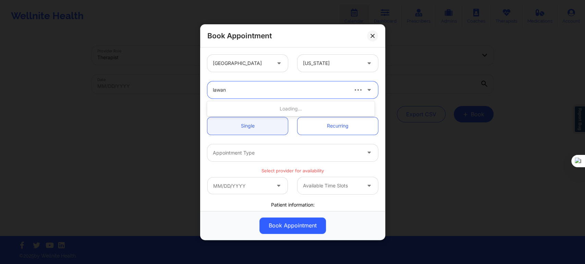
type input "[PERSON_NAME]"
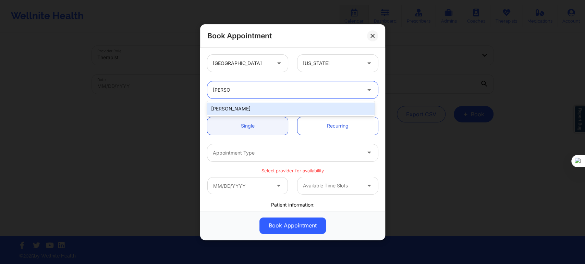
click at [271, 108] on div "[PERSON_NAME]" at bounding box center [290, 109] width 167 height 12
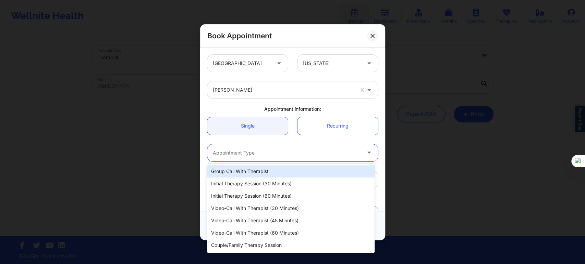
click at [263, 146] on div "Appointment Type" at bounding box center [284, 152] width 154 height 17
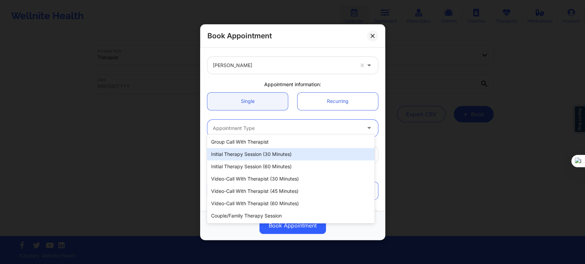
scroll to position [38, 0]
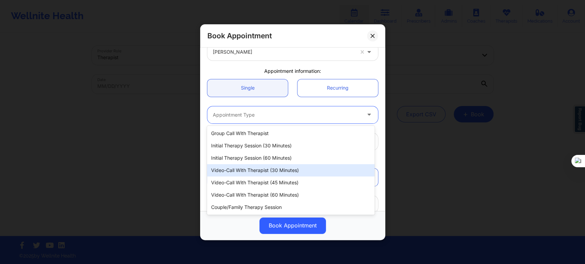
click at [271, 172] on div "Video-Call with Therapist (30 minutes)" at bounding box center [290, 170] width 167 height 12
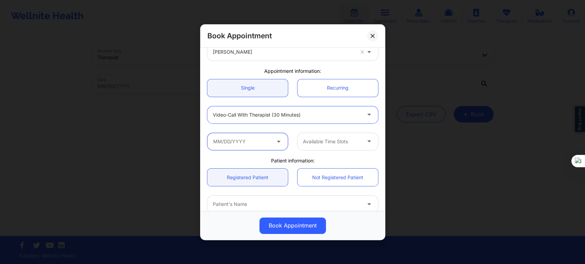
click at [269, 141] on input "text" at bounding box center [247, 141] width 80 height 17
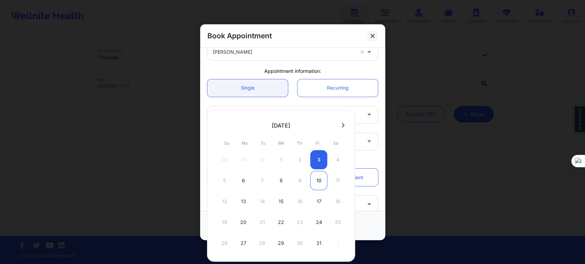
click at [315, 178] on div "10" at bounding box center [318, 180] width 17 height 19
type input "[DATE]"
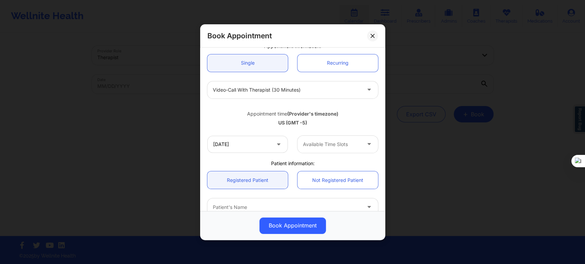
scroll to position [76, 0]
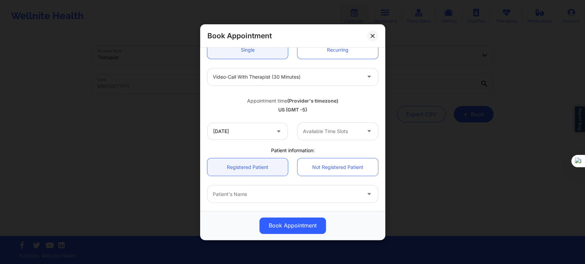
click at [319, 128] on div at bounding box center [332, 131] width 58 height 8
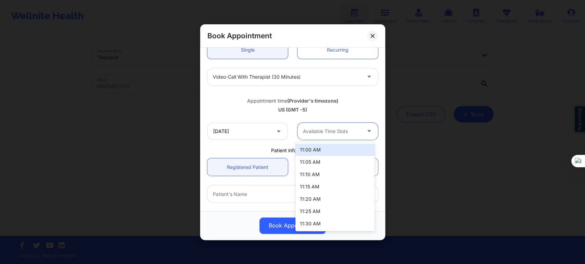
click at [338, 132] on div at bounding box center [332, 131] width 58 height 8
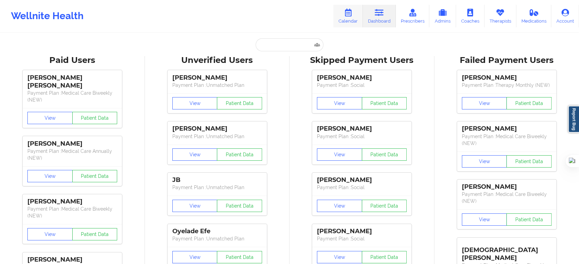
click at [348, 19] on link "Calendar" at bounding box center [347, 16] width 29 height 23
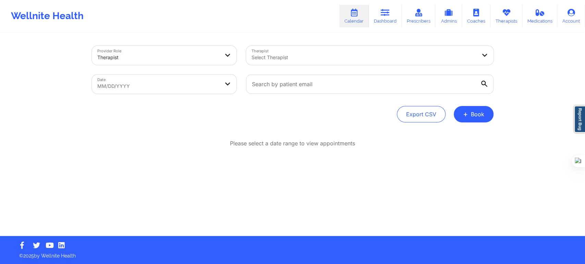
click at [295, 58] on div at bounding box center [363, 57] width 225 height 8
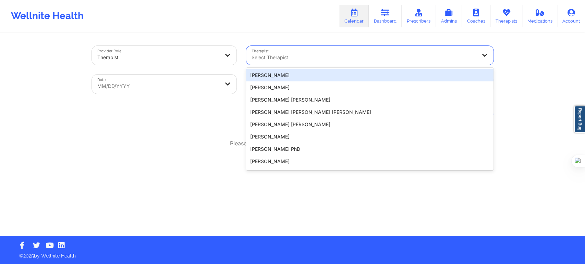
paste input "Helen G. Lehman"
type input "Helen G. Lehman"
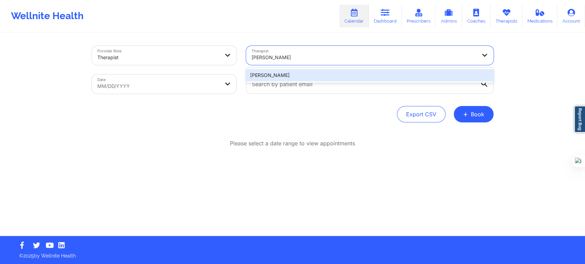
click at [292, 74] on div "Helen G. Lehman" at bounding box center [369, 75] width 247 height 12
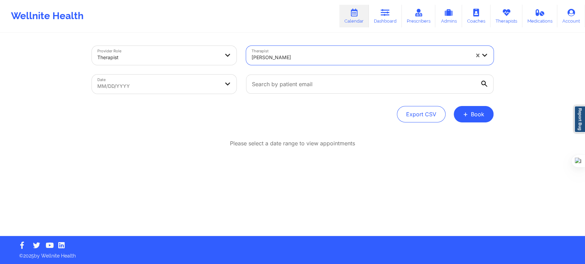
select select "2025-8"
select select "2025-9"
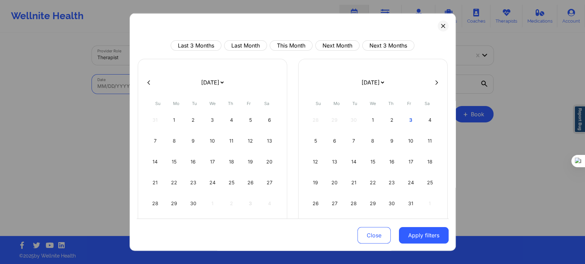
click at [214, 87] on body "Wellnite Health Calendar Dashboard Prescribers Admins Coaches Therapists Medica…" at bounding box center [292, 132] width 585 height 264
click at [390, 123] on div "2" at bounding box center [391, 120] width 17 height 19
select select "2025-9"
select select "2025-10"
select select "2025-9"
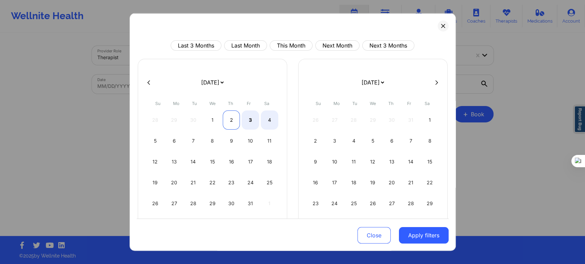
select select "2025-10"
select select "2025-9"
select select "2025-10"
click at [245, 119] on div "3" at bounding box center [249, 120] width 17 height 19
select select "2025-9"
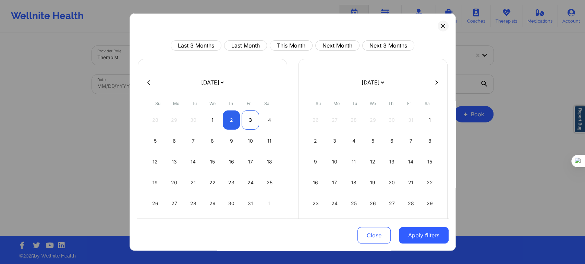
select select "2025-10"
click at [404, 236] on button "Apply filters" at bounding box center [424, 235] width 50 height 16
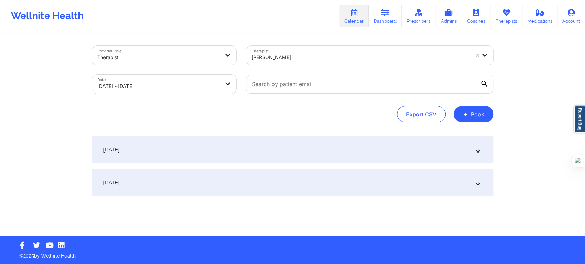
click at [173, 150] on div "October 2, 2025" at bounding box center [292, 149] width 401 height 27
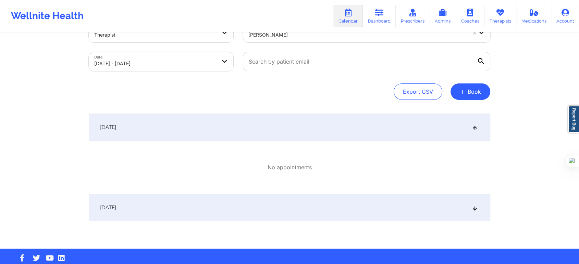
scroll to position [35, 0]
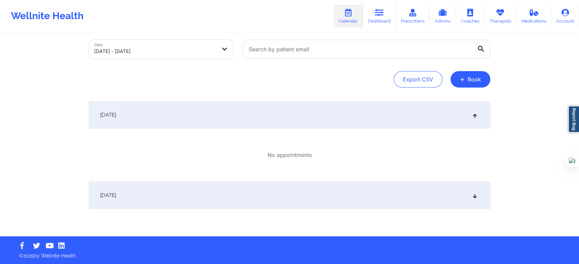
click at [180, 194] on div "October 3, 2025" at bounding box center [289, 195] width 401 height 27
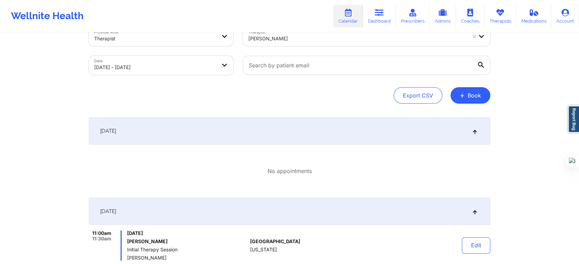
scroll to position [0, 0]
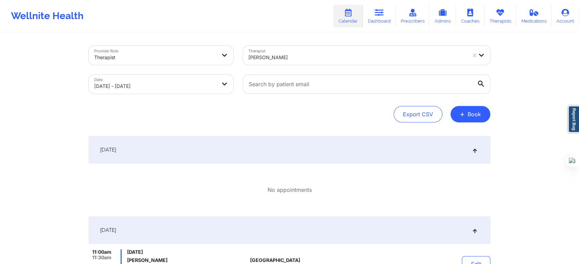
click at [199, 91] on body "Wellnite Health Calendar Dashboard Prescribers Admins Coaches Therapists Medica…" at bounding box center [289, 132] width 579 height 264
select select "2025-9"
select select "2025-10"
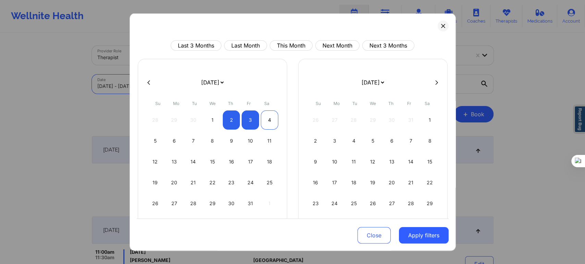
click at [274, 118] on div "4" at bounding box center [269, 120] width 17 height 19
select select "2025-9"
select select "2025-10"
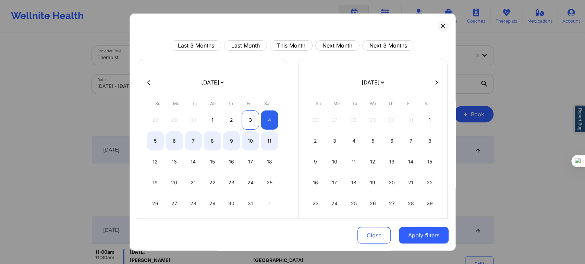
select select "2025-9"
select select "2025-10"
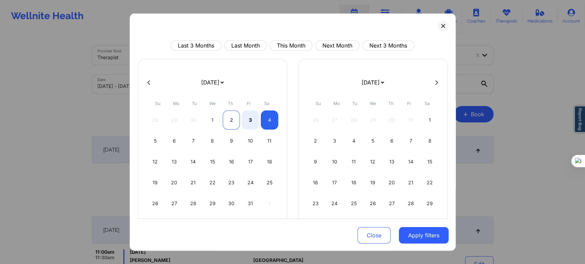
select select "2025-9"
select select "2025-10"
select select "2025-9"
select select "2025-10"
click at [254, 119] on div "3" at bounding box center [249, 120] width 17 height 19
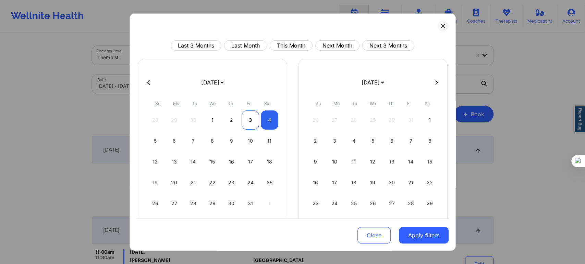
select select "2025-9"
select select "2025-10"
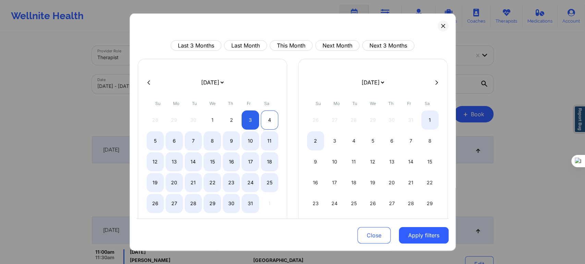
select select "2025-9"
select select "2025-10"
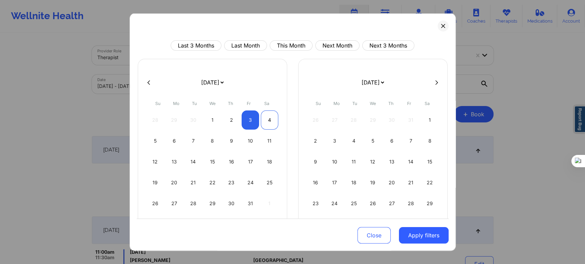
click at [264, 115] on div "4" at bounding box center [269, 120] width 17 height 19
select select "2025-9"
select select "2025-10"
click at [419, 239] on button "Apply filters" at bounding box center [424, 235] width 50 height 16
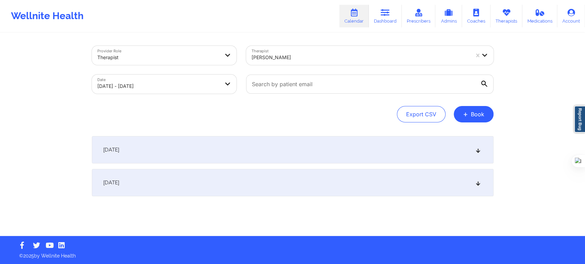
click at [143, 182] on div "October 4, 2025" at bounding box center [292, 182] width 401 height 27
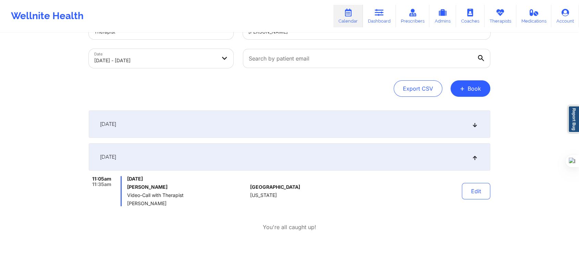
scroll to position [65, 0]
